Goal: Task Accomplishment & Management: Manage account settings

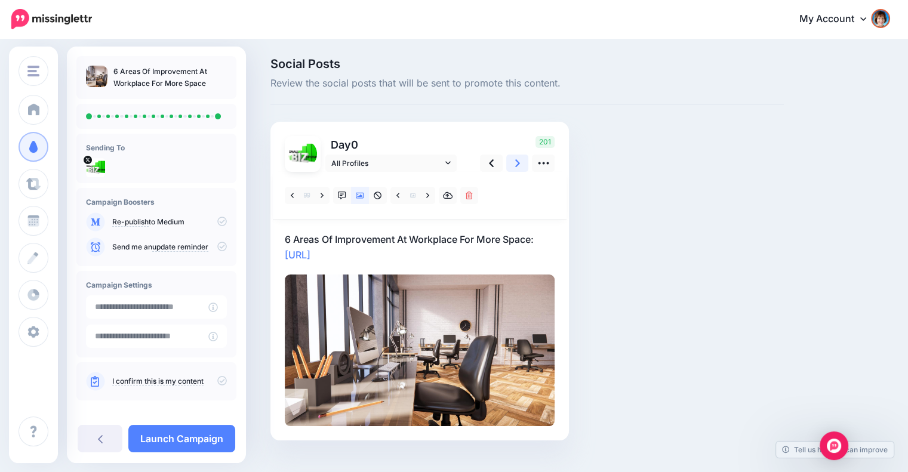
click at [514, 162] on link at bounding box center [517, 163] width 23 height 17
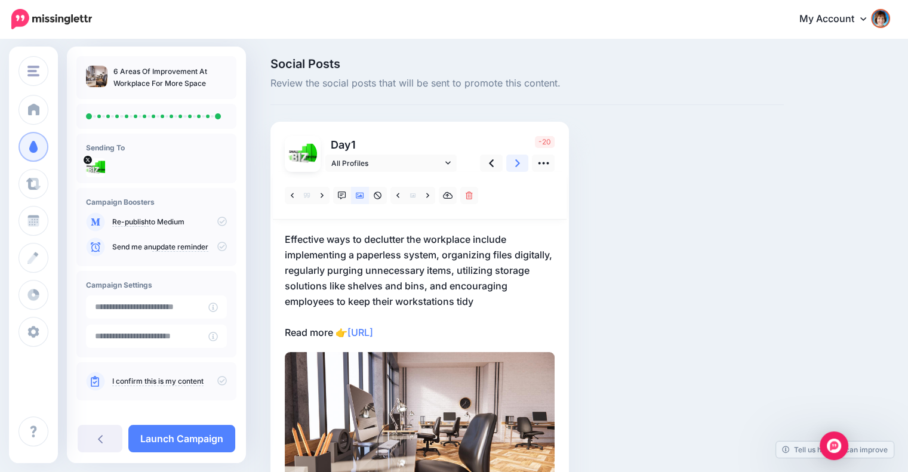
click at [514, 162] on link at bounding box center [517, 163] width 23 height 17
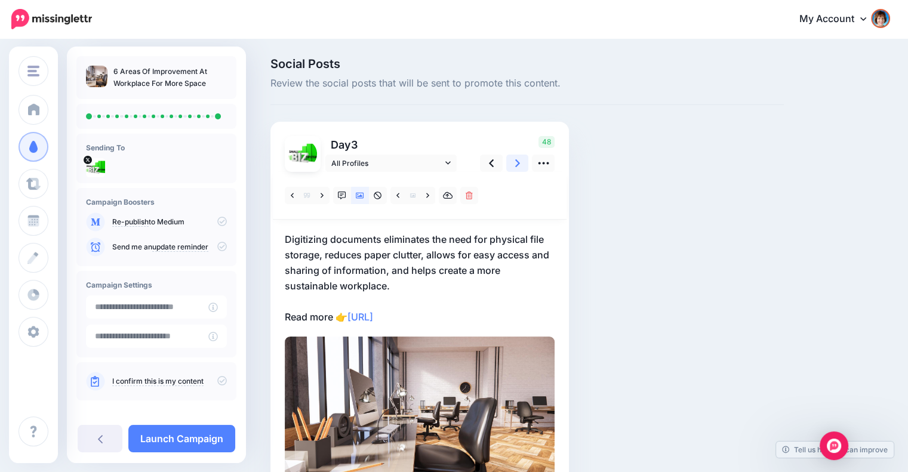
click at [514, 162] on link at bounding box center [517, 163] width 23 height 17
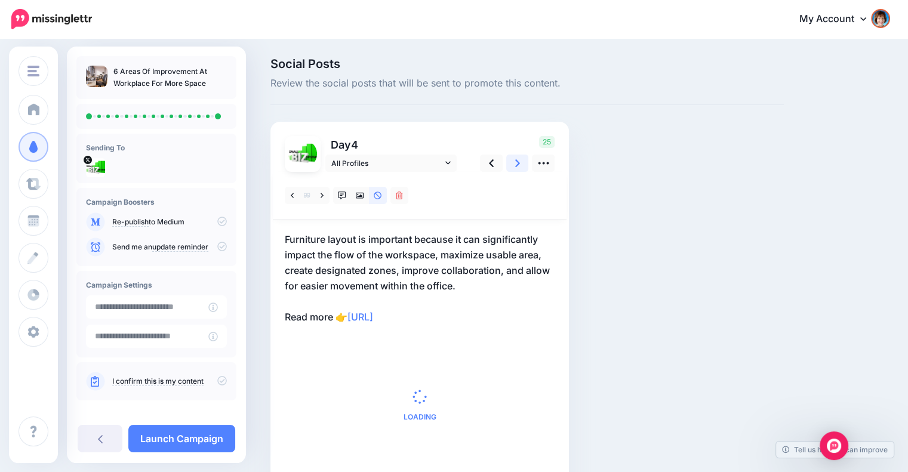
click at [514, 162] on link at bounding box center [517, 163] width 23 height 17
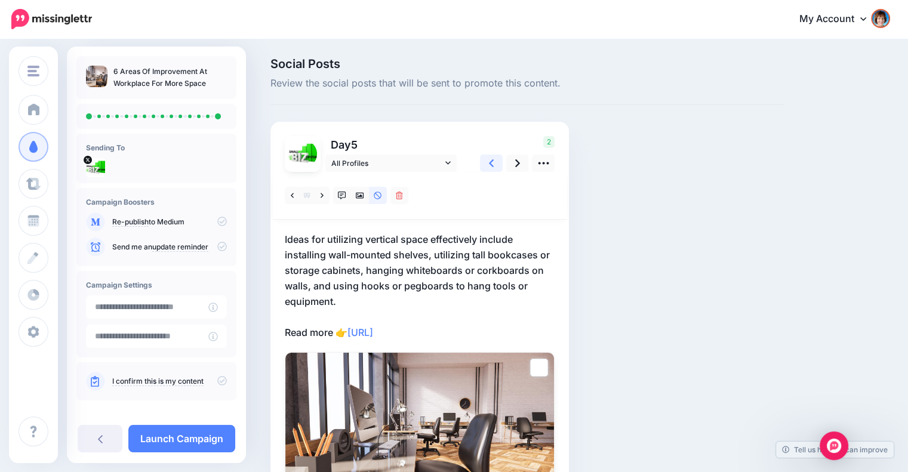
click at [496, 163] on link at bounding box center [491, 163] width 23 height 17
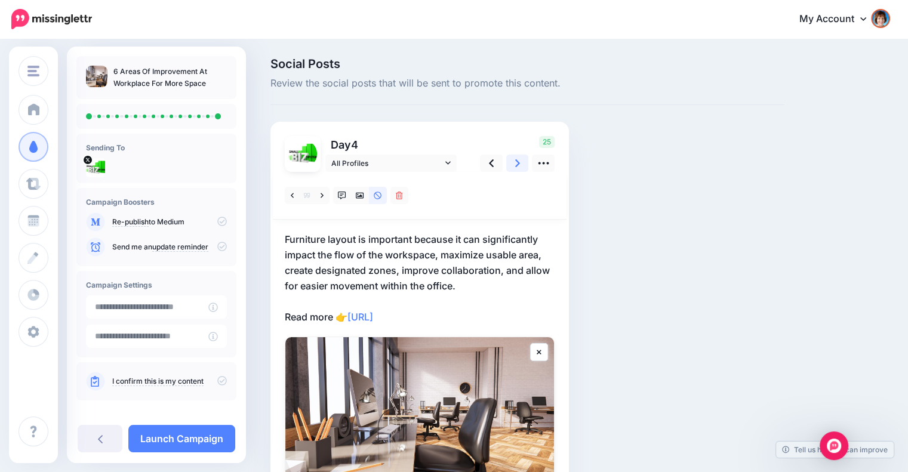
click at [508, 162] on link at bounding box center [517, 163] width 23 height 17
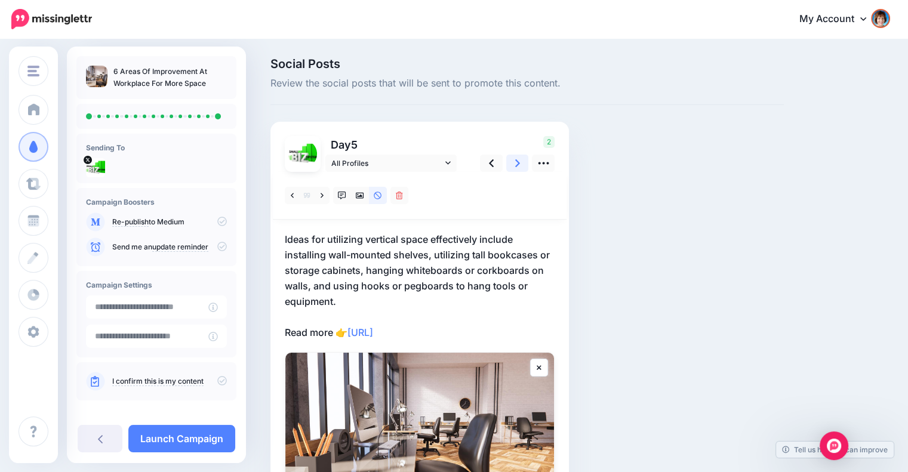
click at [508, 162] on link at bounding box center [517, 163] width 23 height 17
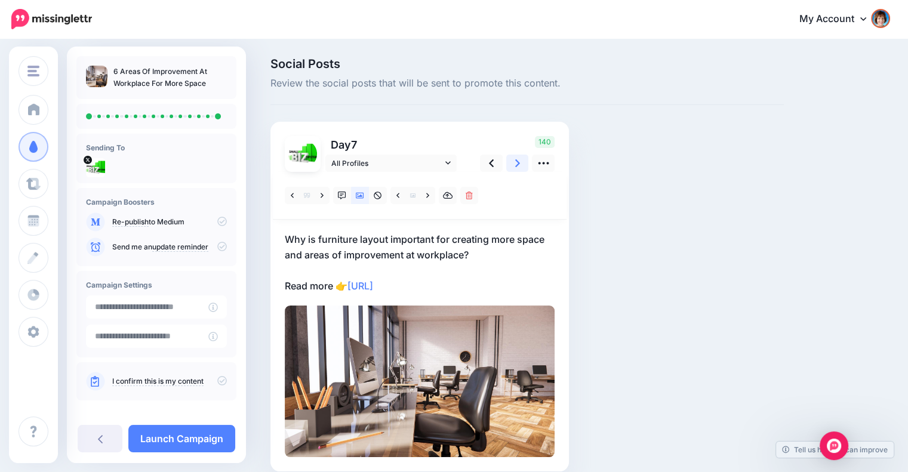
click at [508, 162] on link at bounding box center [517, 163] width 23 height 17
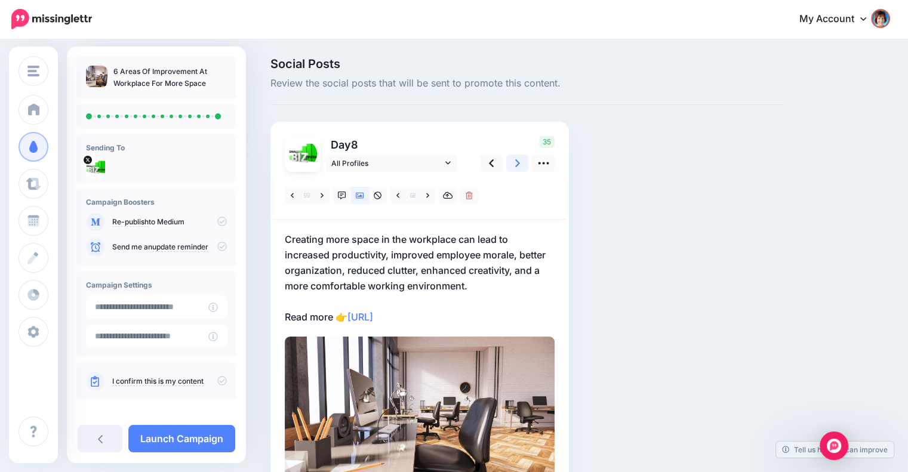
click at [508, 162] on link at bounding box center [517, 163] width 23 height 17
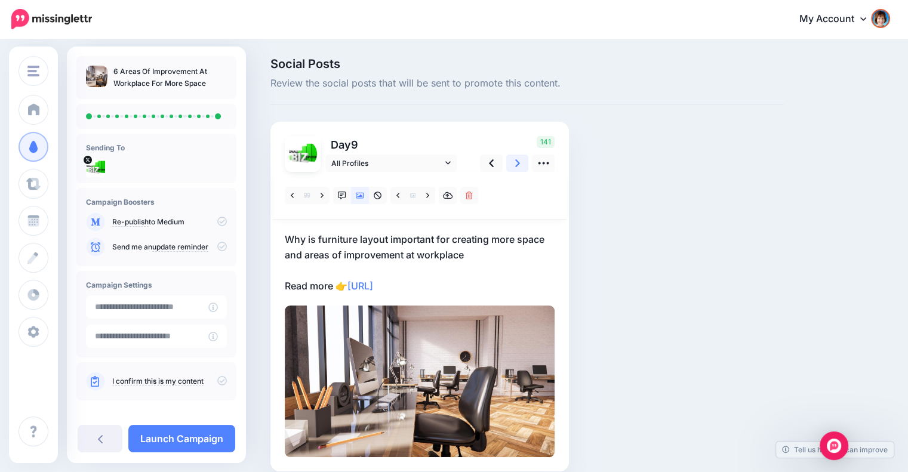
click at [508, 162] on link at bounding box center [517, 163] width 23 height 17
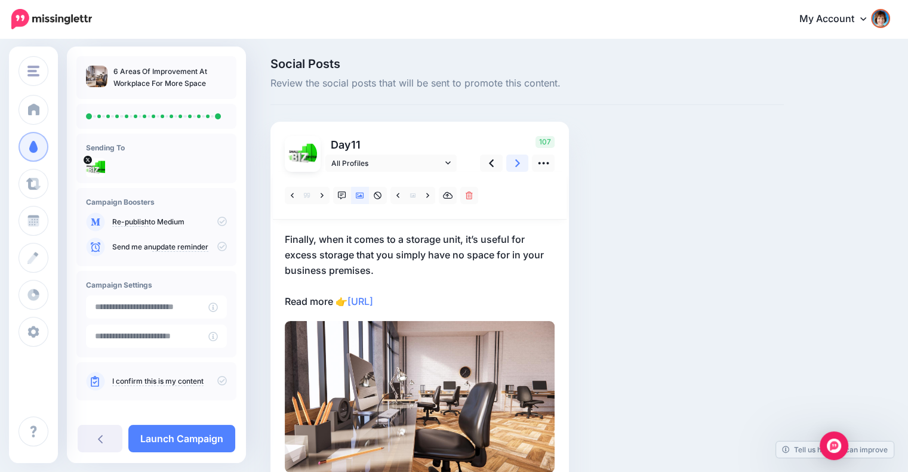
click at [508, 162] on link at bounding box center [517, 163] width 23 height 17
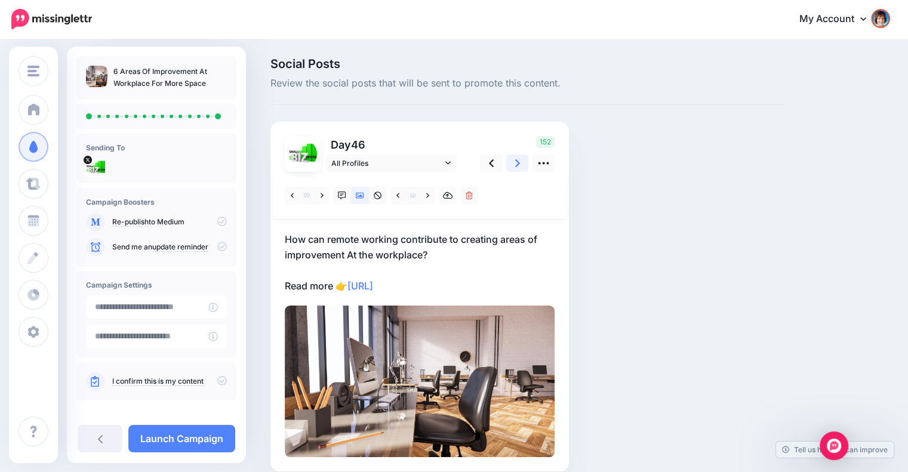
click at [508, 162] on link at bounding box center [517, 163] width 23 height 17
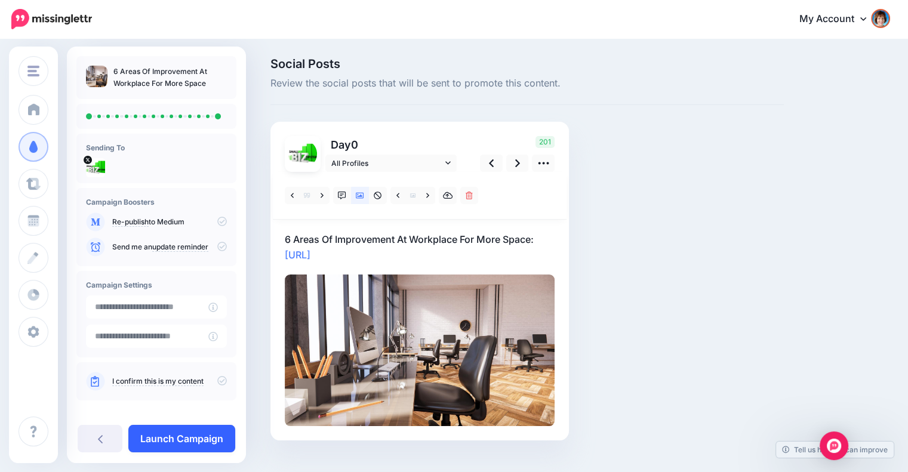
click at [202, 431] on link "Launch Campaign" at bounding box center [181, 438] width 107 height 27
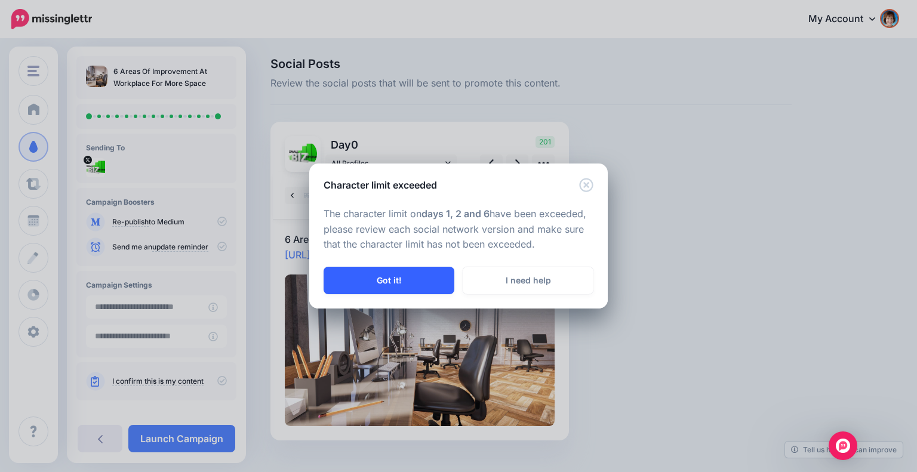
click at [397, 280] on button "Got it!" at bounding box center [389, 280] width 131 height 27
